Goal: Complete application form

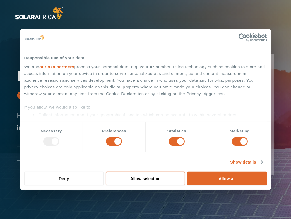
click at [87, 179] on button "Deny" at bounding box center [64, 178] width 80 height 14
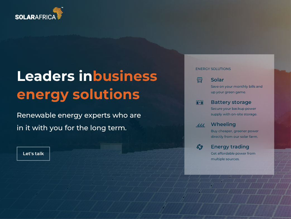
click at [38, 151] on span "Let's talk" at bounding box center [33, 153] width 21 height 4
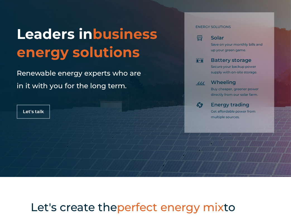
scroll to position [49, 0]
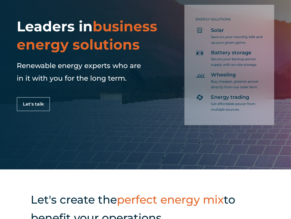
click at [42, 102] on span "Let's talk" at bounding box center [33, 104] width 21 height 4
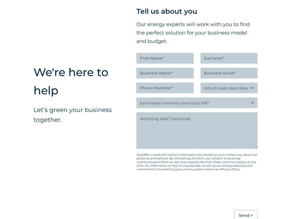
scroll to position [1370, 0]
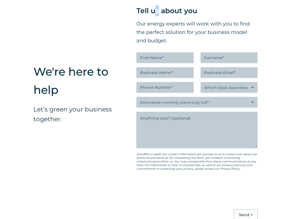
drag, startPoint x: 42, startPoint y: 102, endPoint x: 158, endPoint y: 8, distance: 149.0
click at [158, 8] on div "" (Required) " indicates required fields Tell us about you Our energy experts w…" at bounding box center [197, 107] width 121 height 224
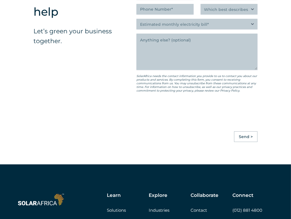
scroll to position [1568, 0]
